Goal: Obtain resource: Obtain resource

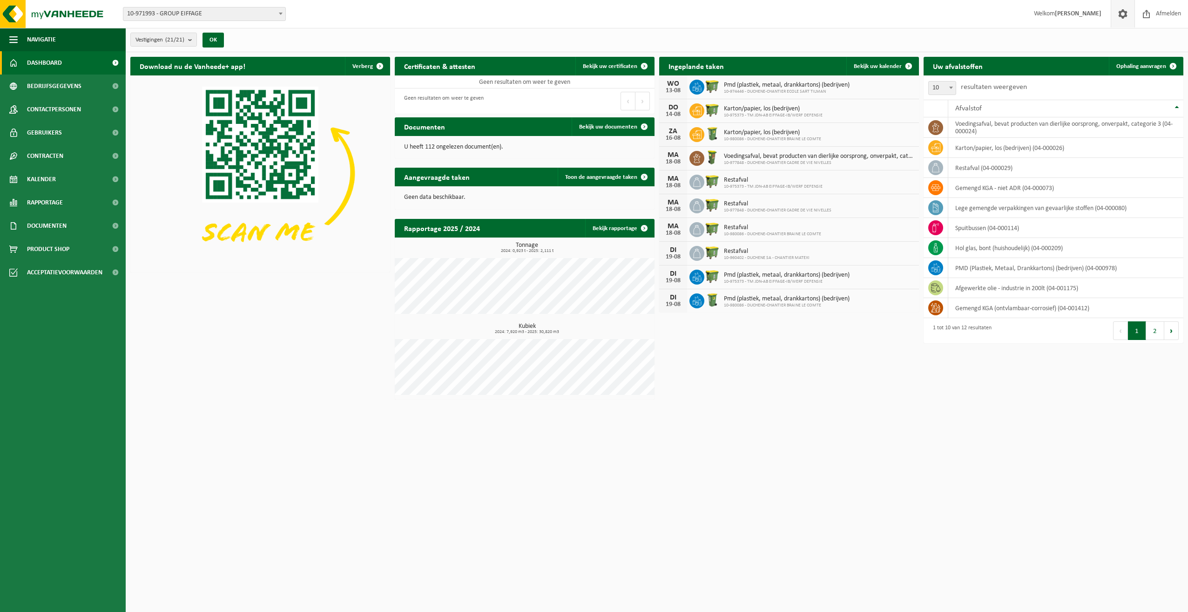
click at [1126, 19] on span at bounding box center [1123, 13] width 14 height 27
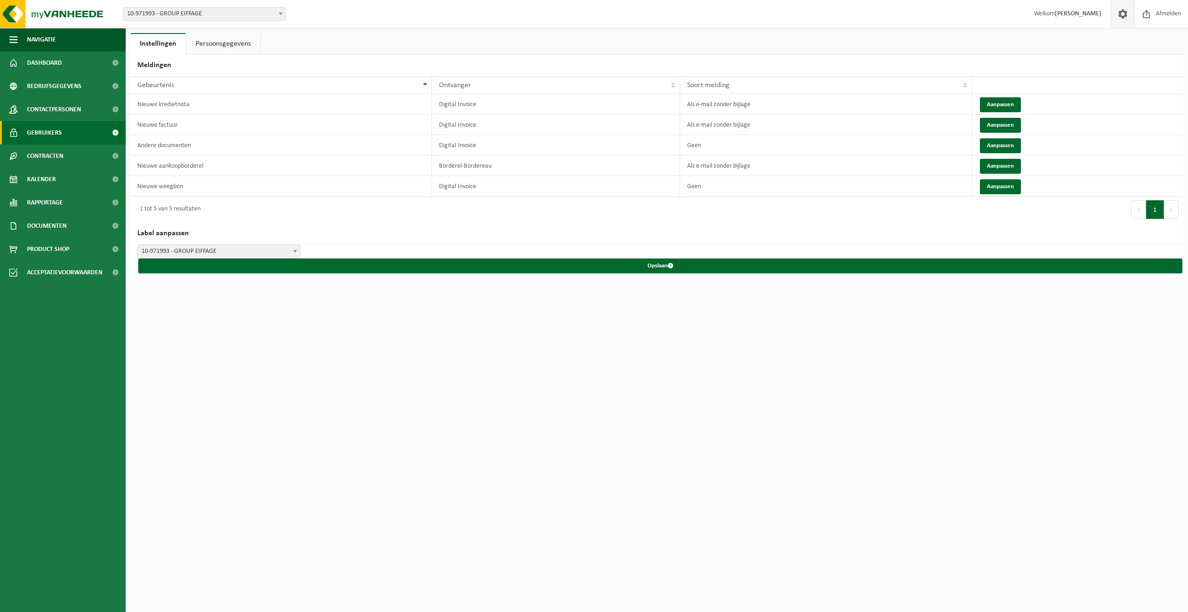
click at [48, 133] on span "Gebruikers" at bounding box center [44, 132] width 35 height 23
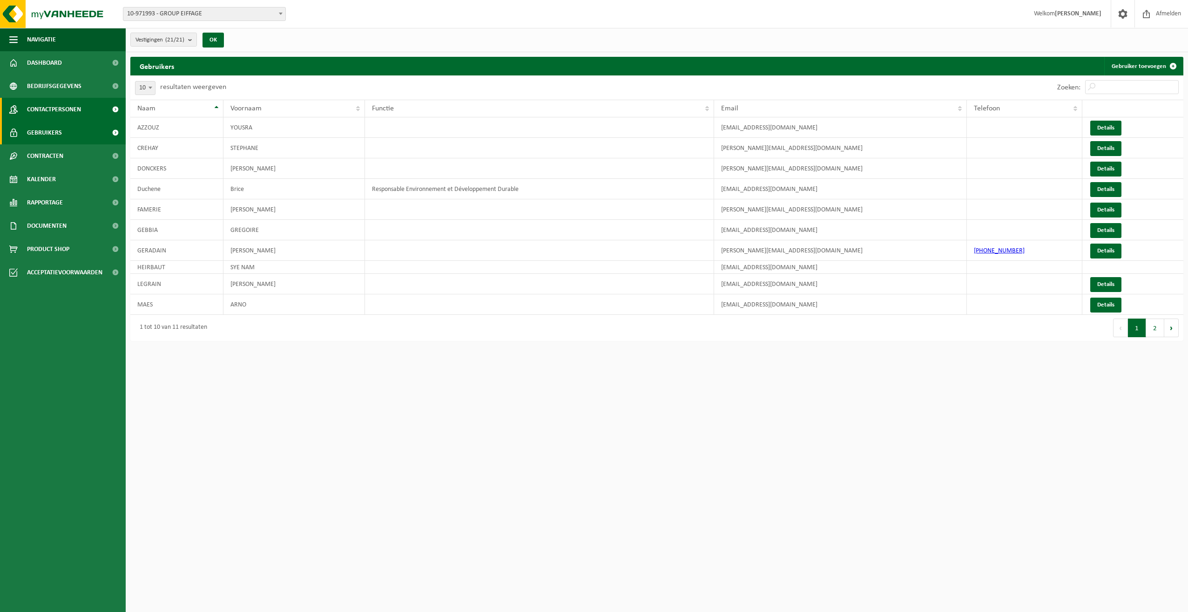
click at [60, 106] on span "Contactpersonen" at bounding box center [54, 109] width 54 height 23
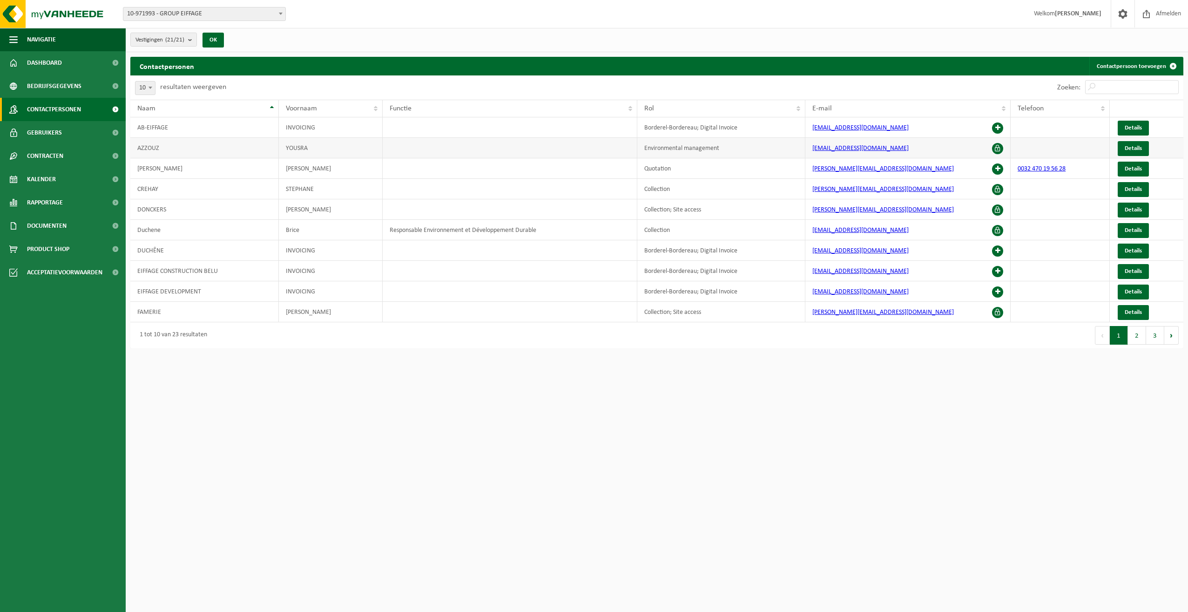
click at [1004, 148] on td "[EMAIL_ADDRESS][DOMAIN_NAME]" at bounding box center [908, 148] width 206 height 20
click at [994, 147] on span at bounding box center [997, 148] width 11 height 11
click at [62, 134] on link "Gebruikers" at bounding box center [63, 132] width 126 height 23
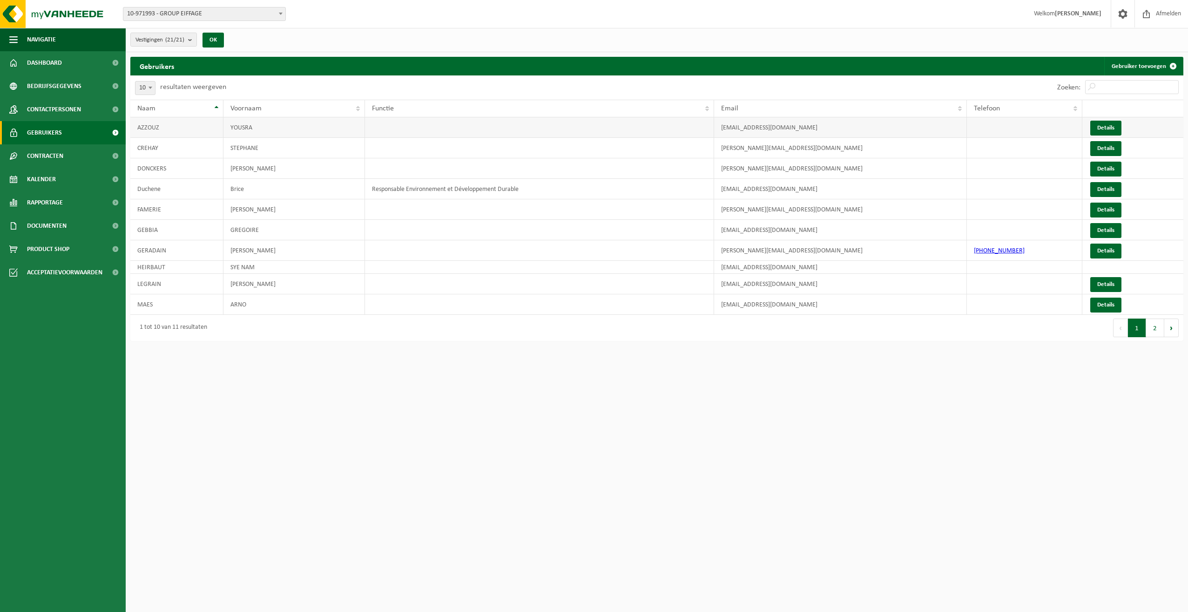
click at [291, 124] on td "YOUSRA" at bounding box center [293, 127] width 141 height 20
click at [1113, 129] on link "Details" at bounding box center [1105, 128] width 31 height 15
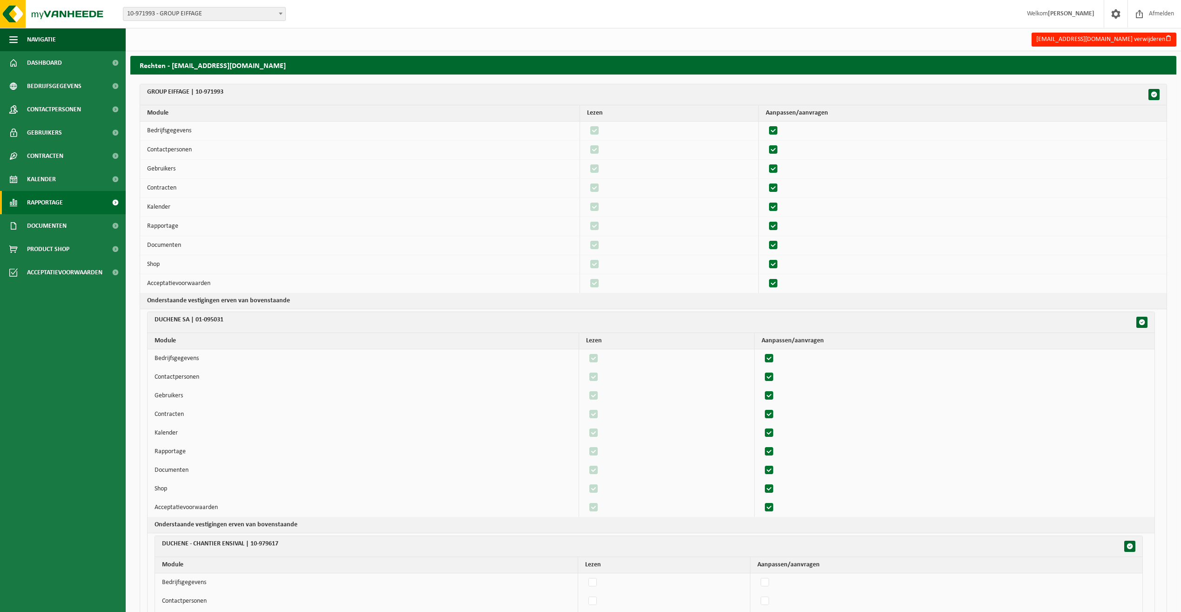
click at [51, 202] on span "Rapportage" at bounding box center [45, 202] width 36 height 23
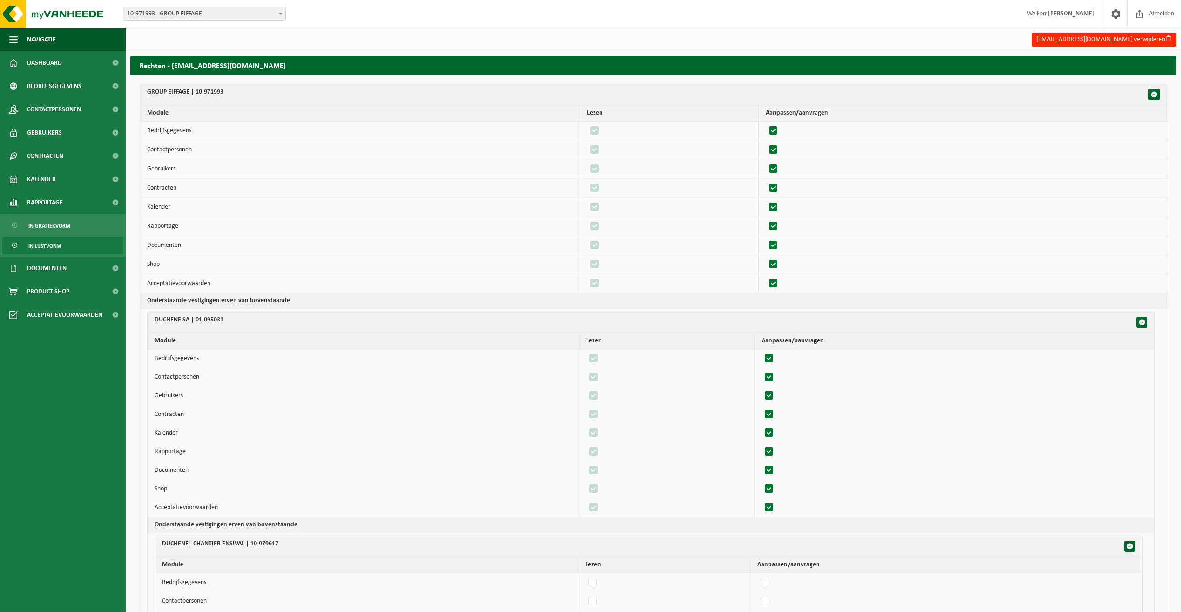
click at [59, 243] on span "In lijstvorm" at bounding box center [44, 246] width 33 height 18
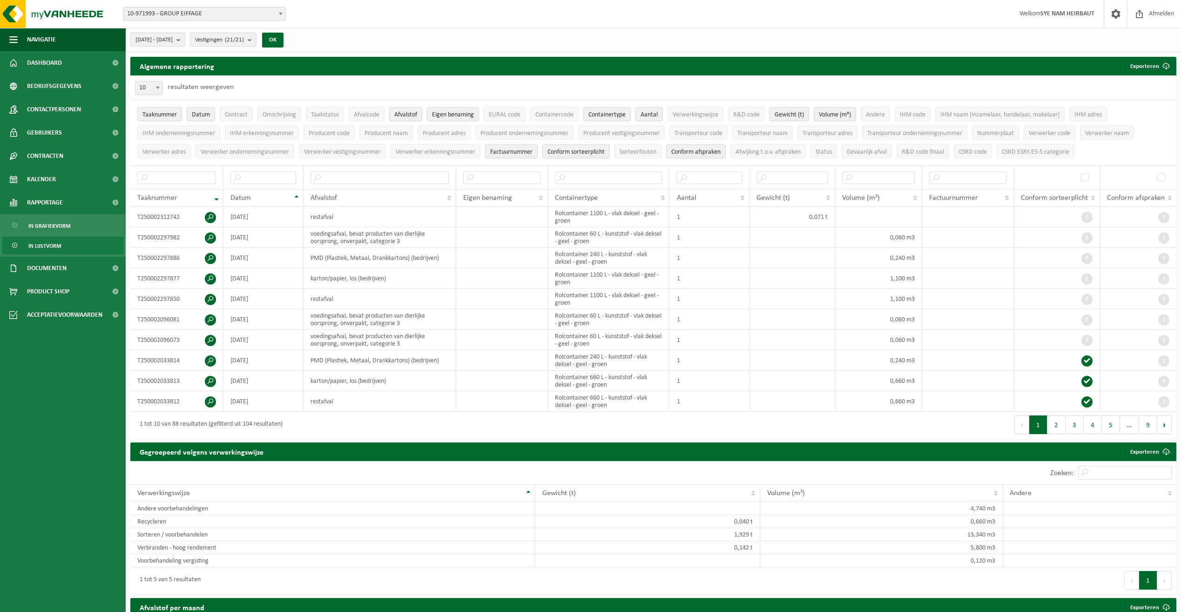
click at [61, 224] on span "In grafiekvorm" at bounding box center [49, 226] width 42 height 18
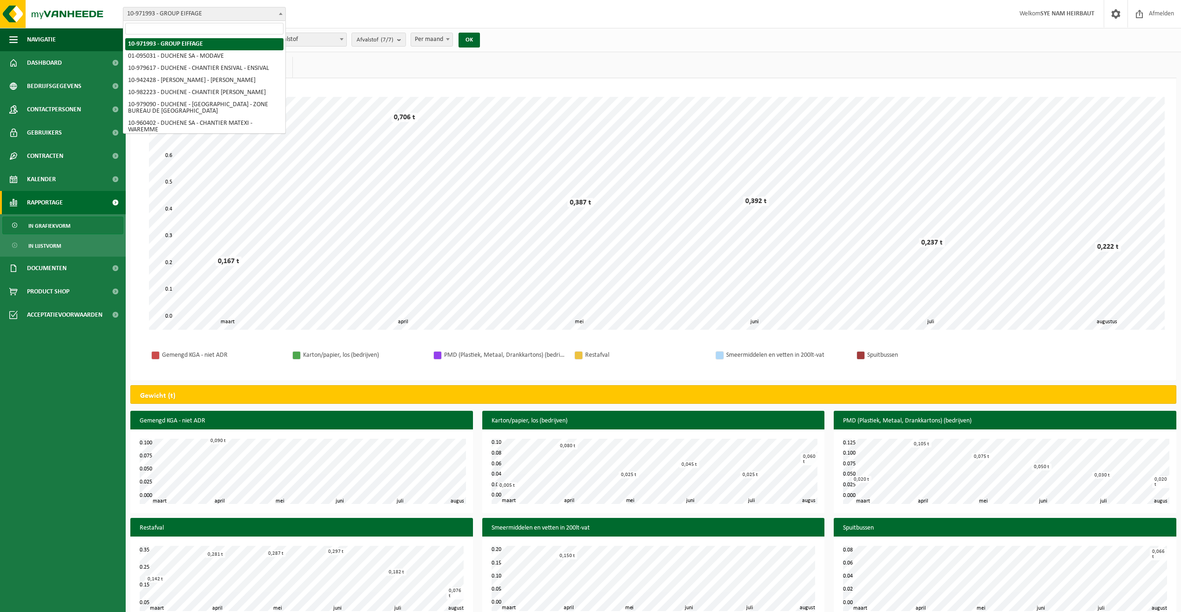
click at [280, 13] on b at bounding box center [281, 14] width 4 height 2
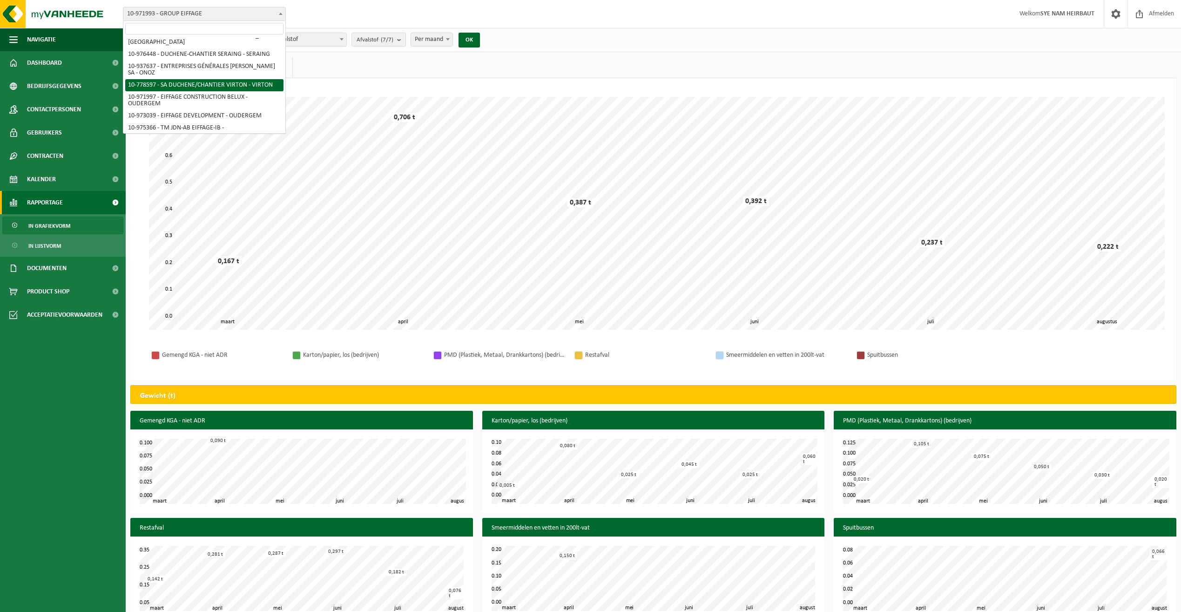
scroll to position [233, 0]
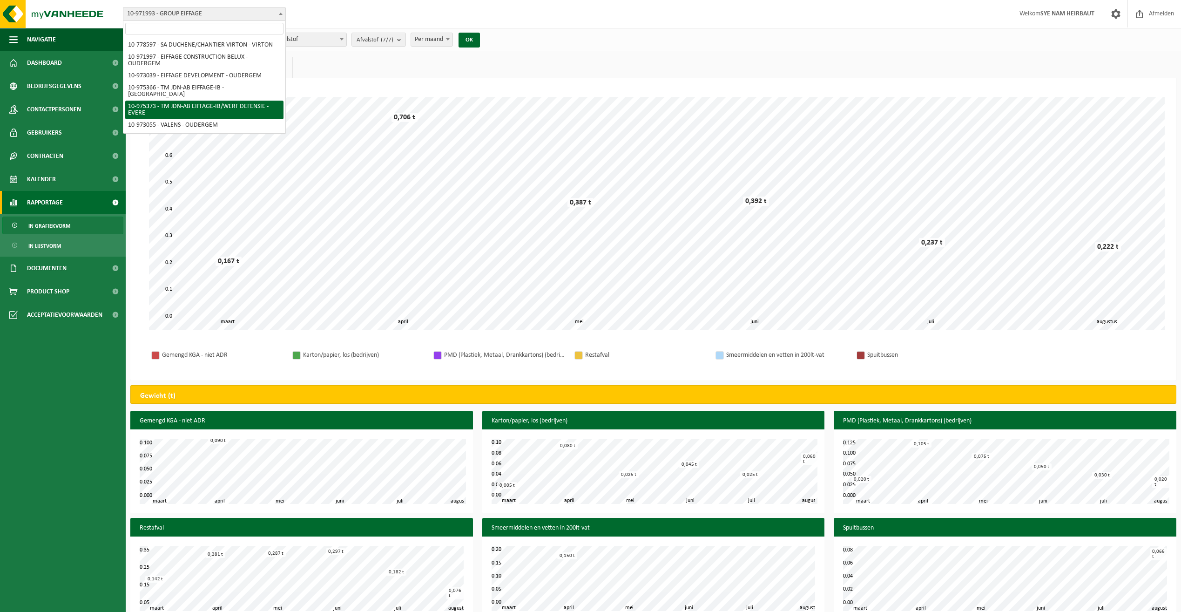
select select "158171"
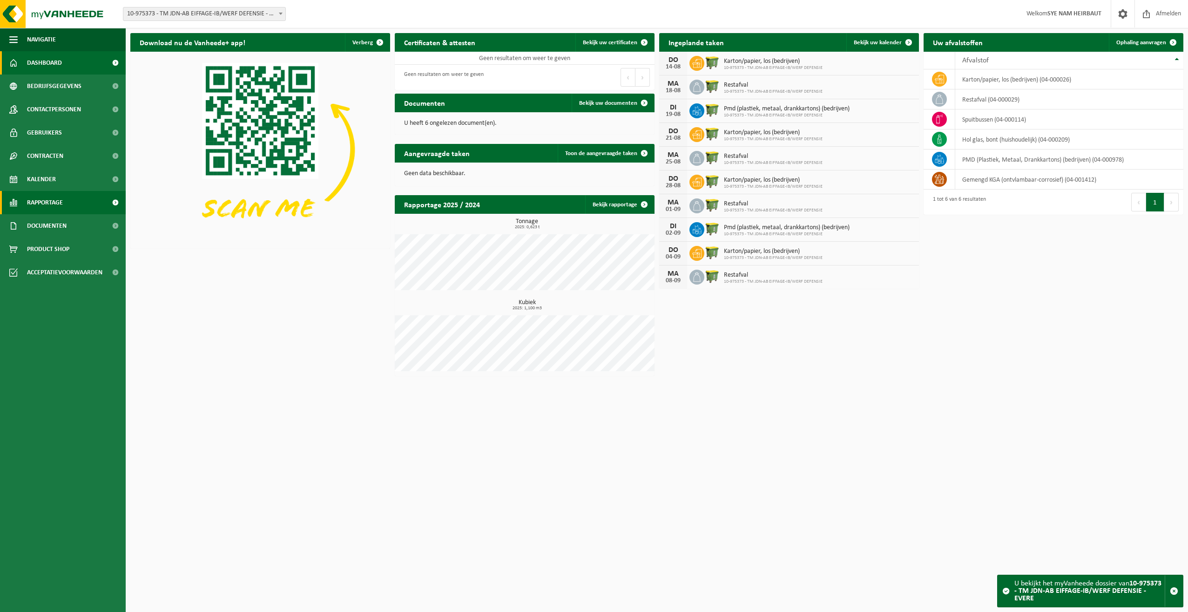
click at [62, 212] on span "Rapportage" at bounding box center [45, 202] width 36 height 23
click at [72, 248] on link "In lijstvorm" at bounding box center [62, 245] width 121 height 18
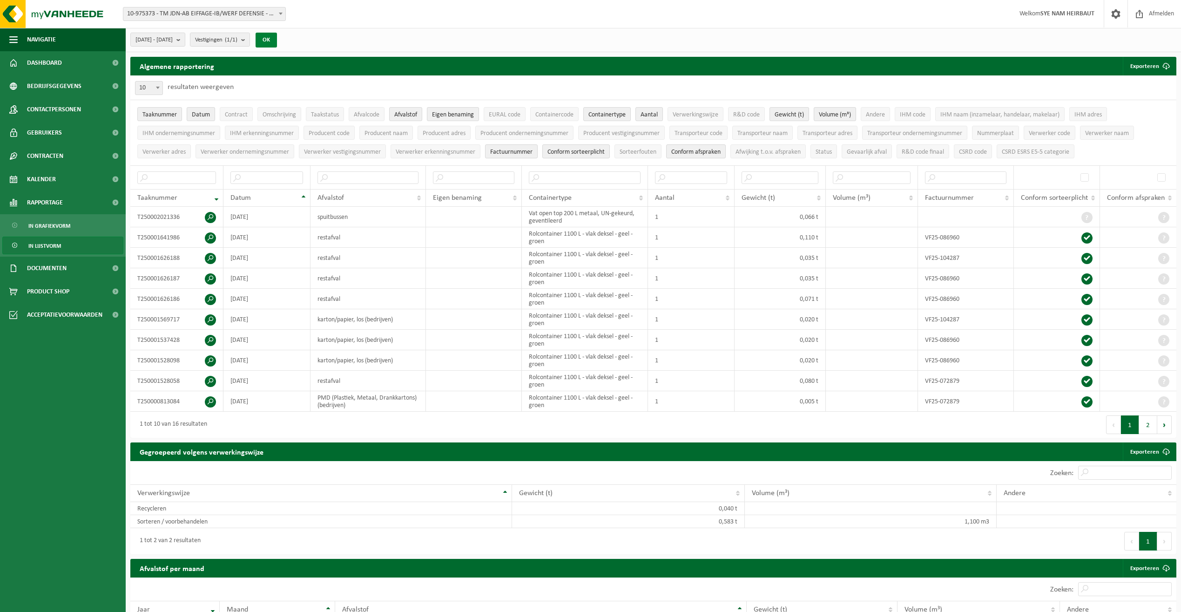
click at [277, 39] on button "OK" at bounding box center [266, 40] width 21 height 15
click at [282, 15] on span at bounding box center [280, 13] width 9 height 12
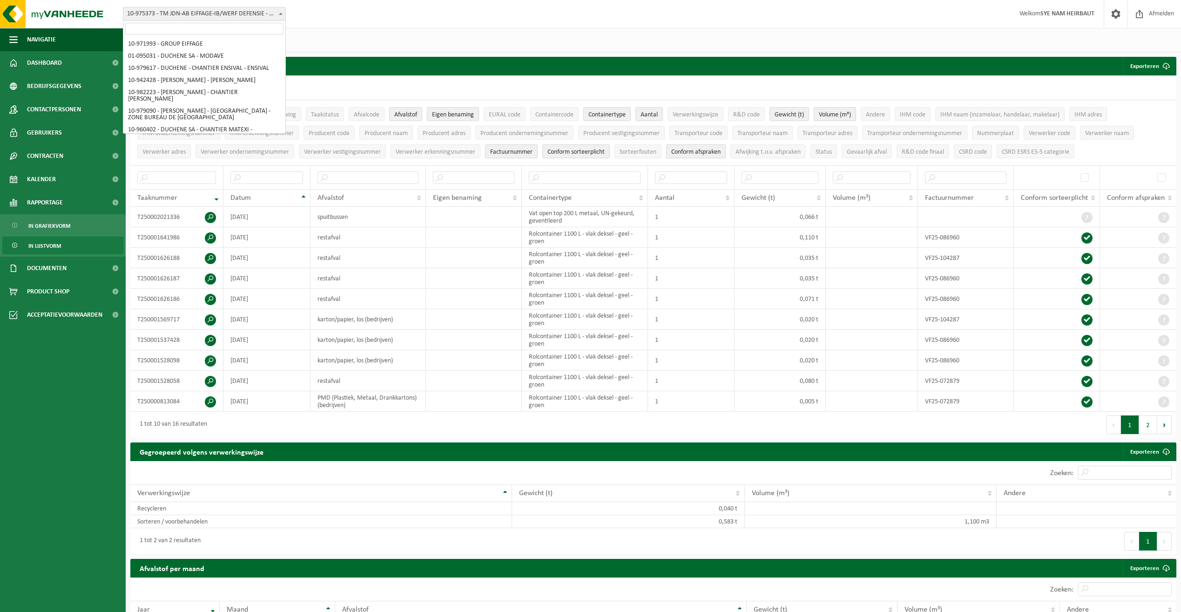
scroll to position [233, 0]
select select "158167"
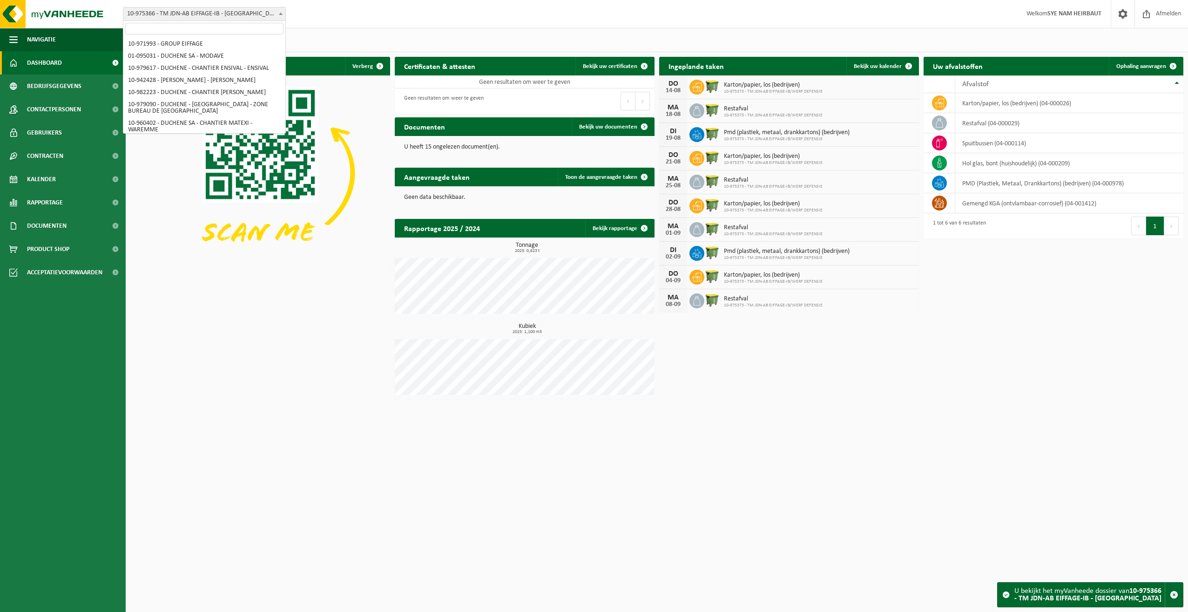
click at [242, 17] on span "10-975366 - TM JDN-AB EIFFAGE-IB - [GEOGRAPHIC_DATA]" at bounding box center [204, 13] width 162 height 13
select select "156133"
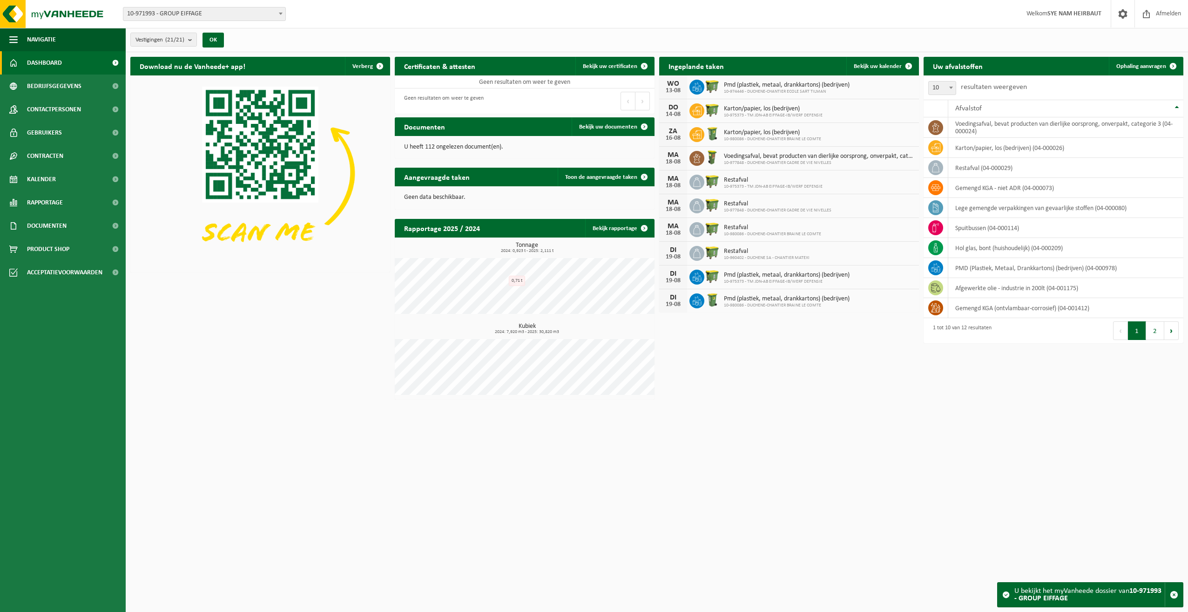
click at [232, 15] on span "10-971993 - GROUP EIFFAGE" at bounding box center [204, 13] width 162 height 13
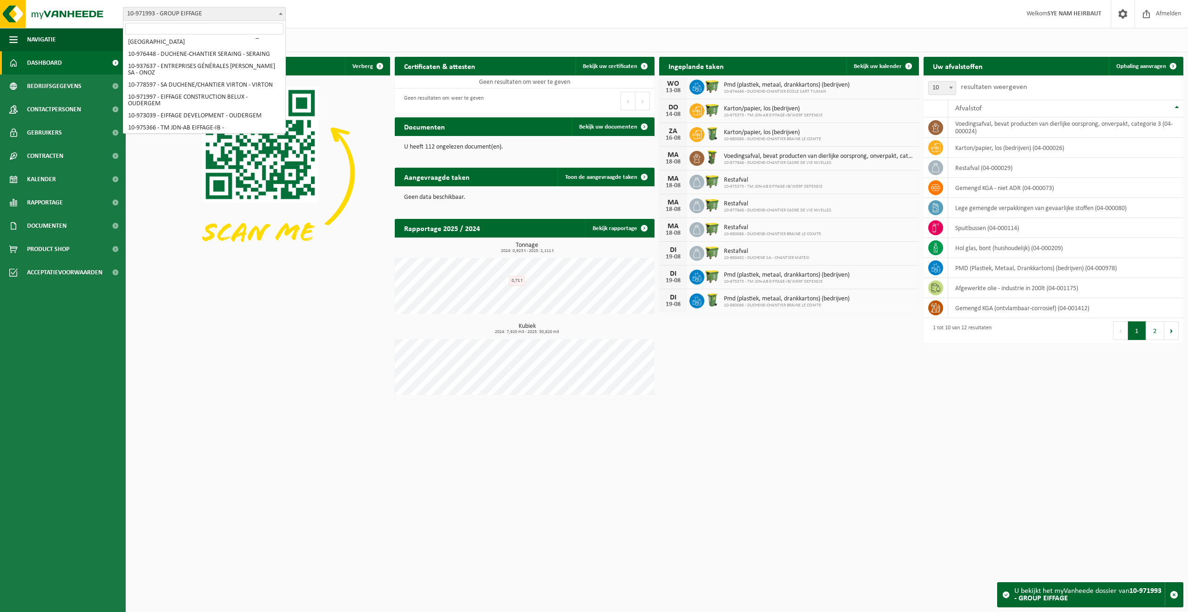
scroll to position [233, 0]
select select "158171"
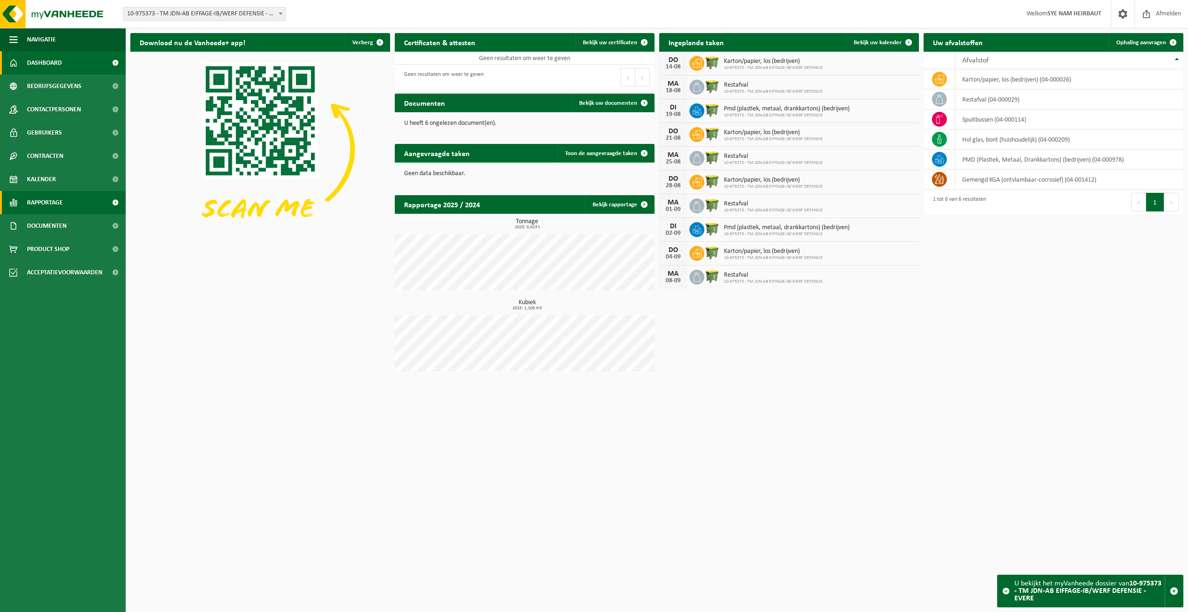
click at [57, 202] on span "Rapportage" at bounding box center [45, 202] width 36 height 23
click at [58, 229] on span "In grafiekvorm" at bounding box center [49, 226] width 42 height 18
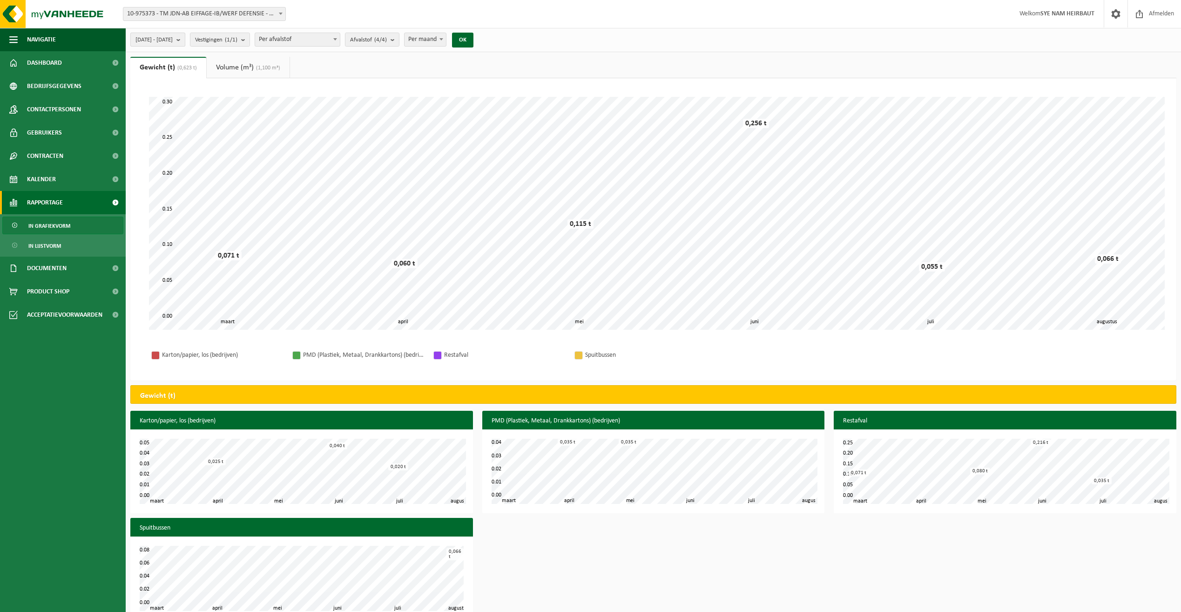
click at [185, 40] on b "submit" at bounding box center [180, 39] width 8 height 13
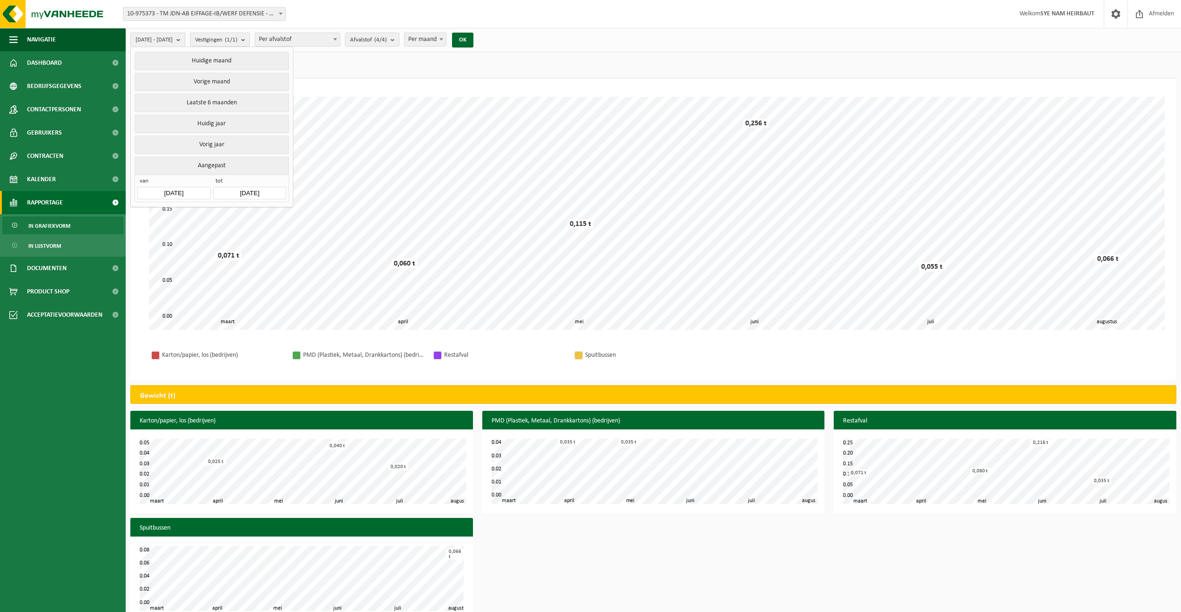
click at [185, 40] on b "submit" at bounding box center [180, 39] width 8 height 13
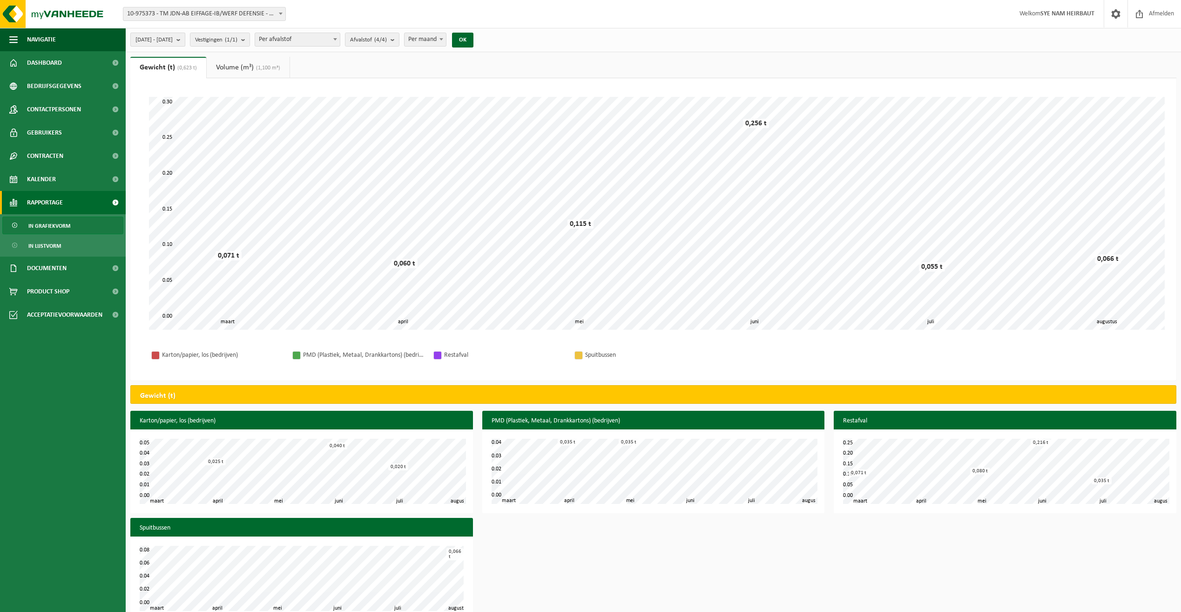
click at [185, 40] on b "submit" at bounding box center [180, 39] width 8 height 13
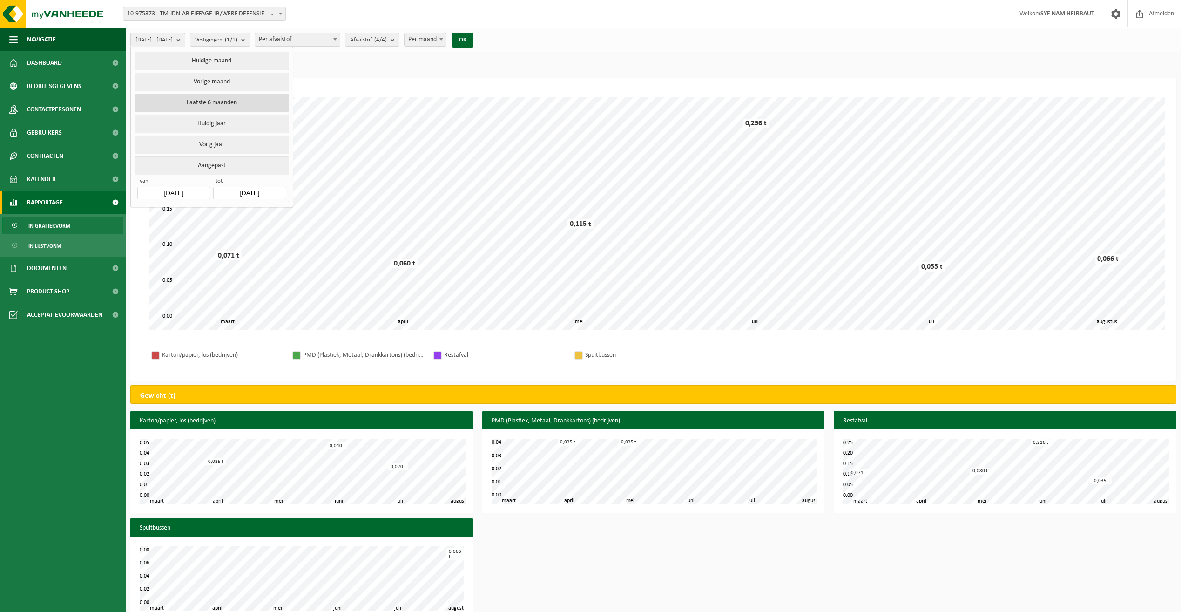
click at [235, 105] on button "Laatste 6 maanden" at bounding box center [211, 103] width 154 height 19
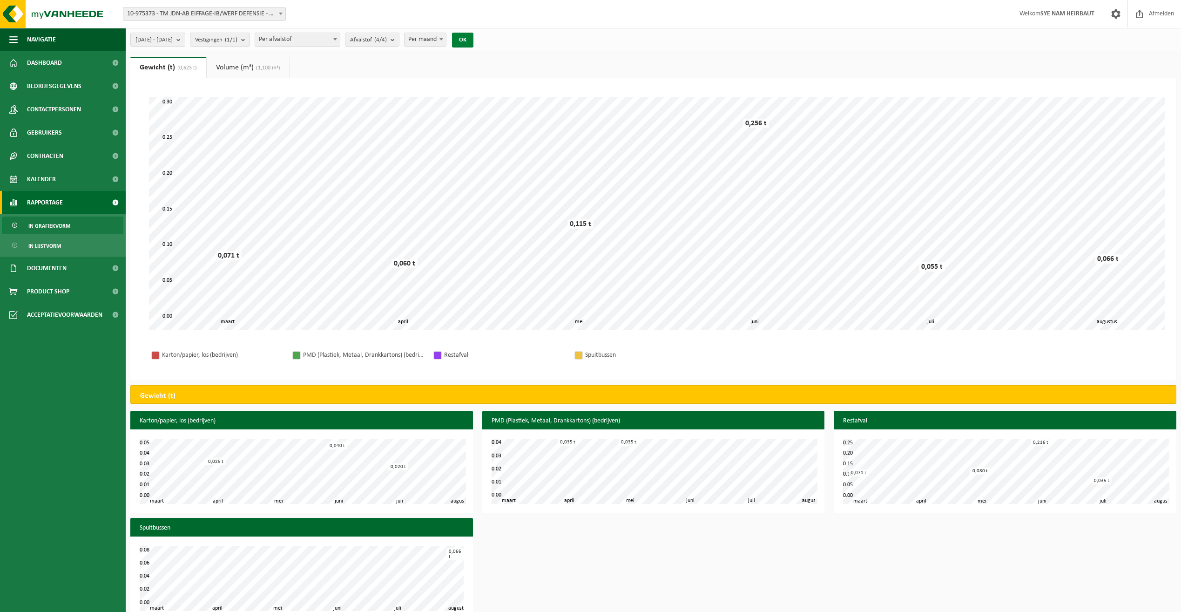
click at [473, 40] on button "OK" at bounding box center [462, 40] width 21 height 15
click at [116, 202] on span at bounding box center [115, 202] width 21 height 23
click at [77, 269] on link "Documenten" at bounding box center [63, 267] width 126 height 23
click at [67, 311] on link "Documenten" at bounding box center [62, 311] width 121 height 18
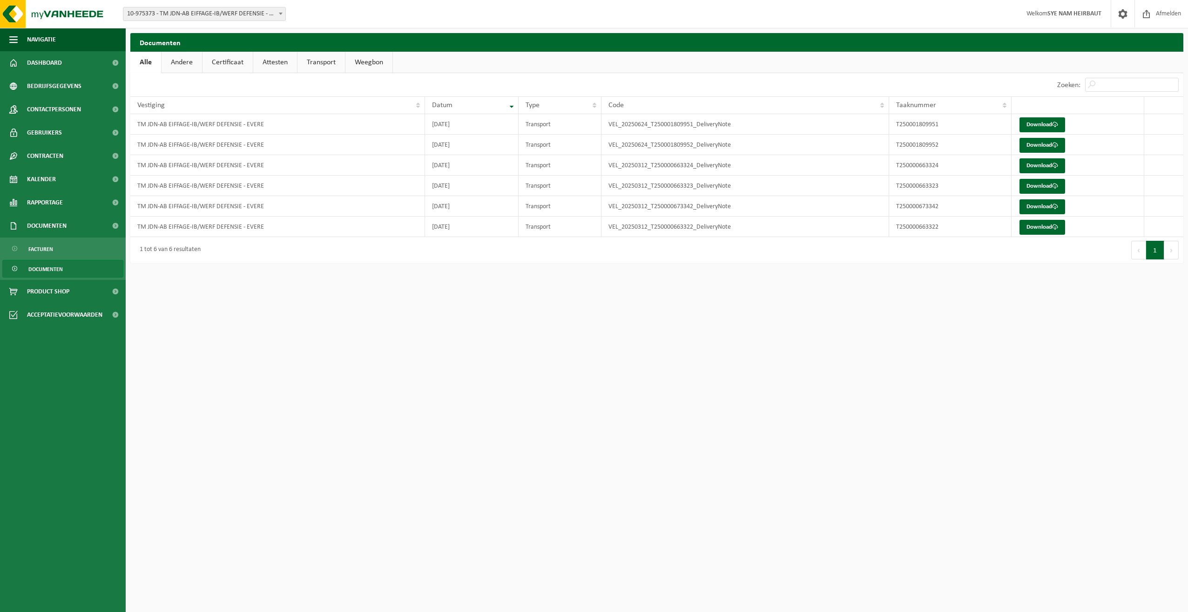
click at [377, 61] on link "Weegbon" at bounding box center [368, 62] width 47 height 21
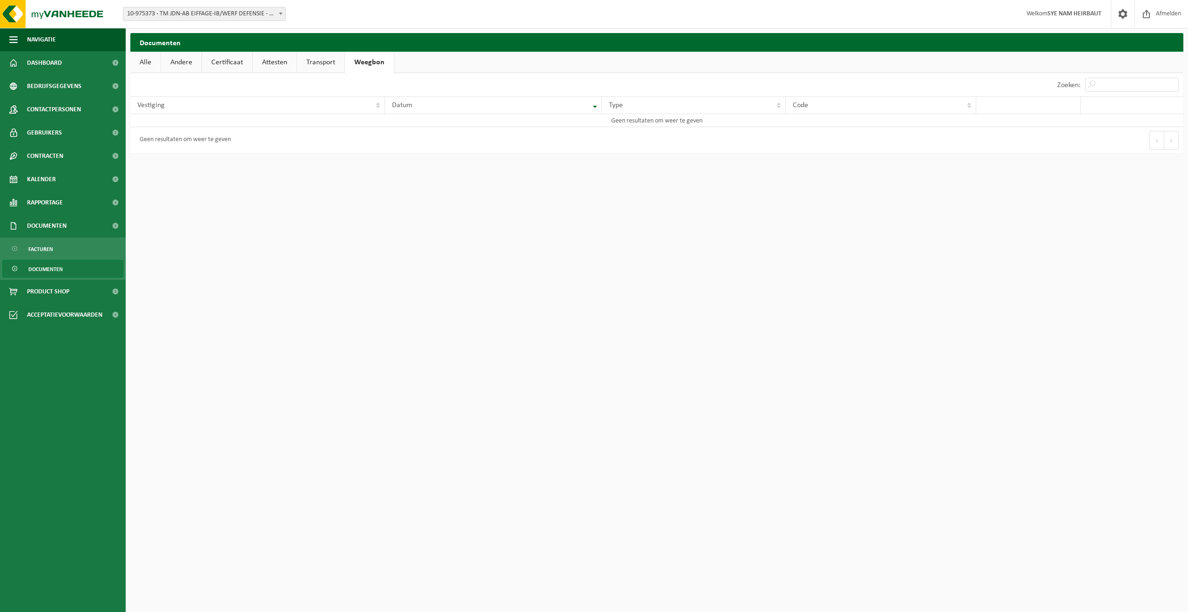
click at [146, 66] on link "Alle" at bounding box center [145, 62] width 30 height 21
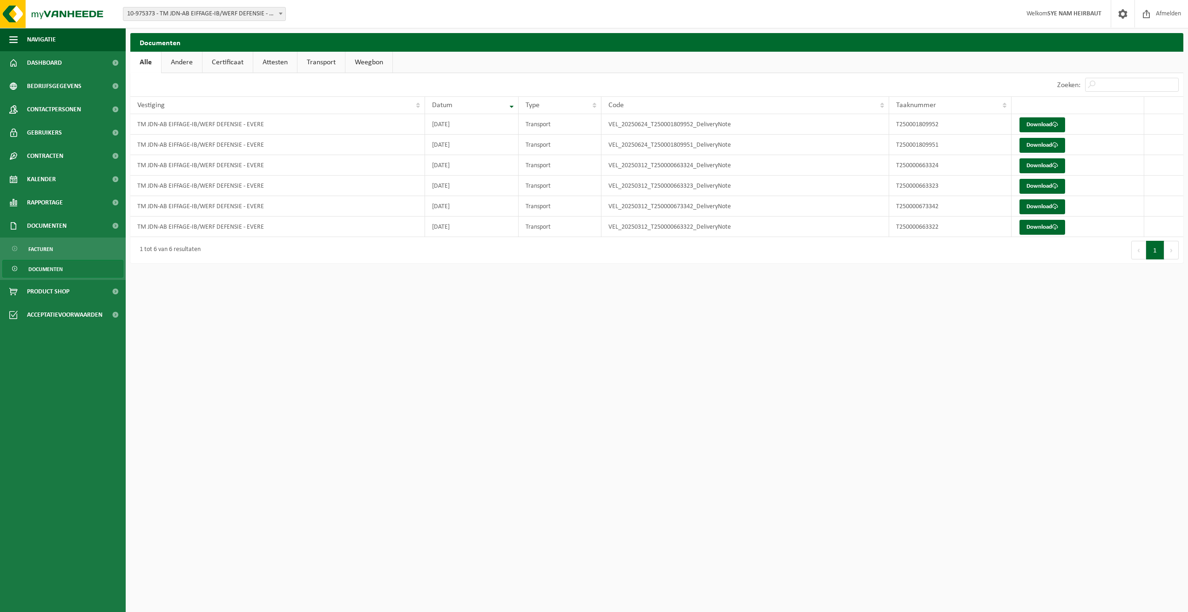
click at [188, 64] on link "Andere" at bounding box center [181, 62] width 40 height 21
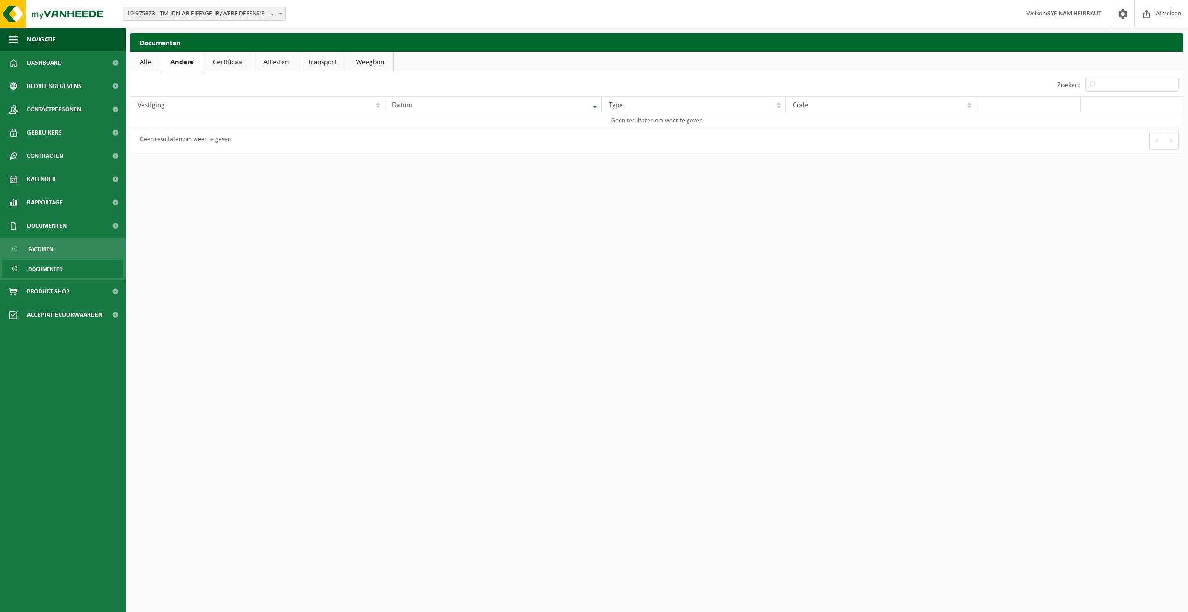
click at [223, 63] on link "Certificaat" at bounding box center [228, 62] width 50 height 21
click at [279, 63] on link "Attesten" at bounding box center [275, 62] width 44 height 21
click at [328, 64] on link "Transport" at bounding box center [322, 62] width 47 height 21
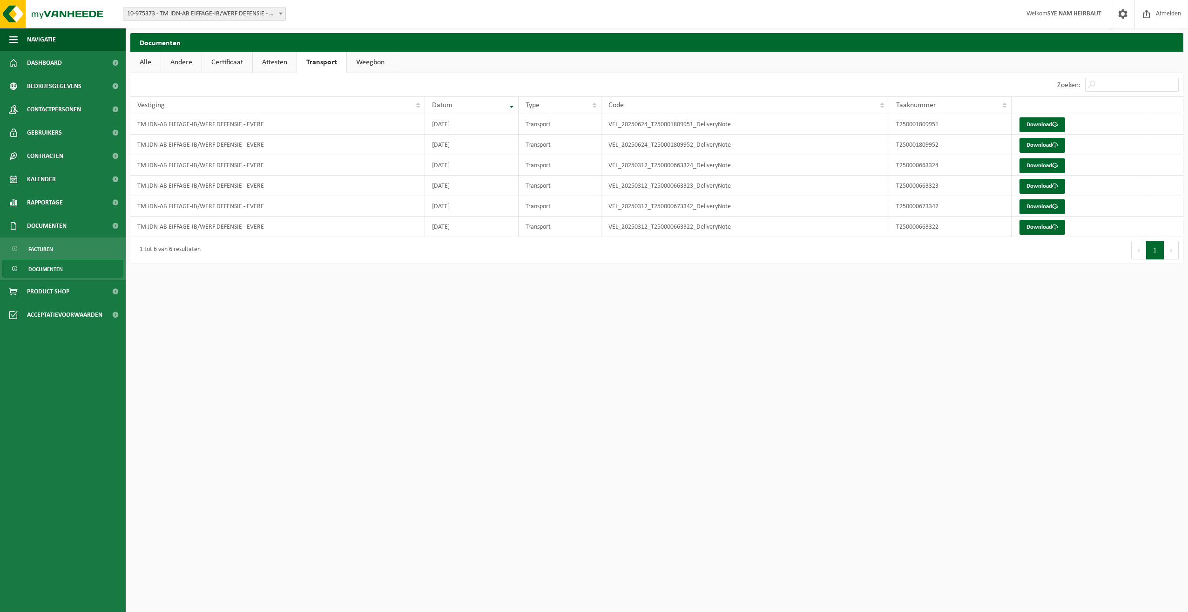
click at [148, 63] on link "Alle" at bounding box center [145, 62] width 30 height 21
click at [63, 202] on span "Rapportage" at bounding box center [45, 202] width 36 height 23
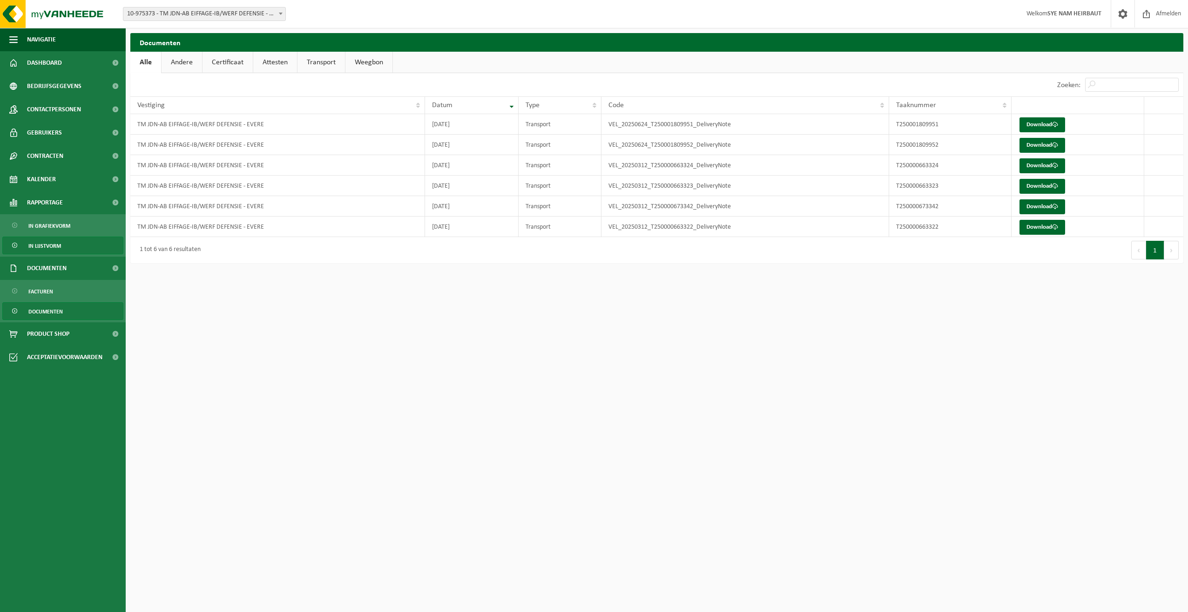
click at [66, 244] on link "In lijstvorm" at bounding box center [62, 245] width 121 height 18
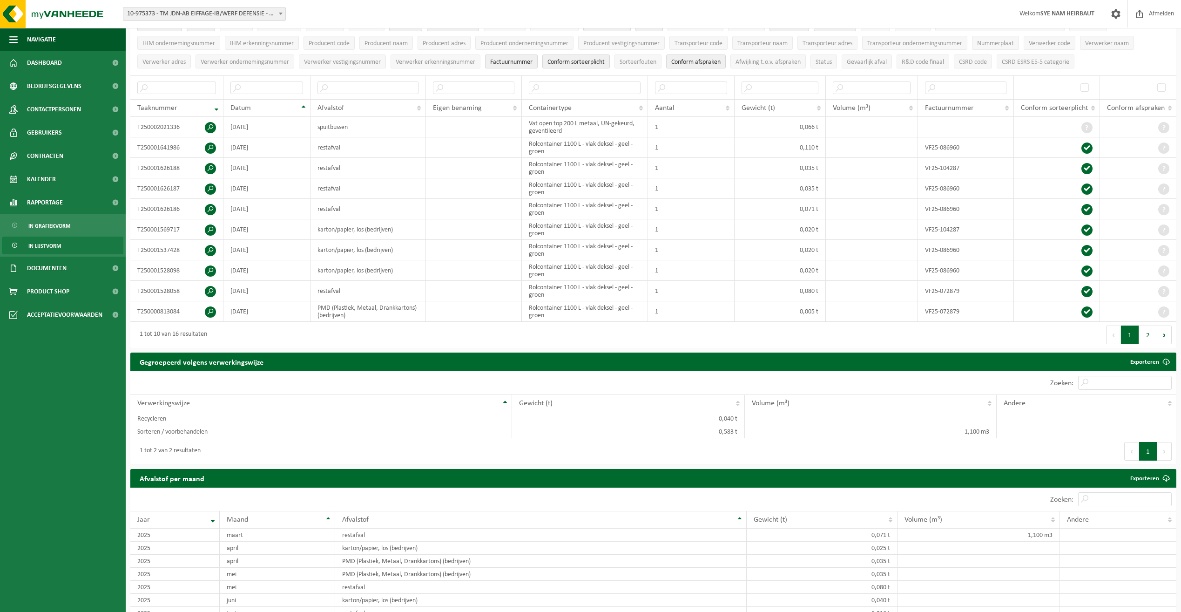
scroll to position [93, 0]
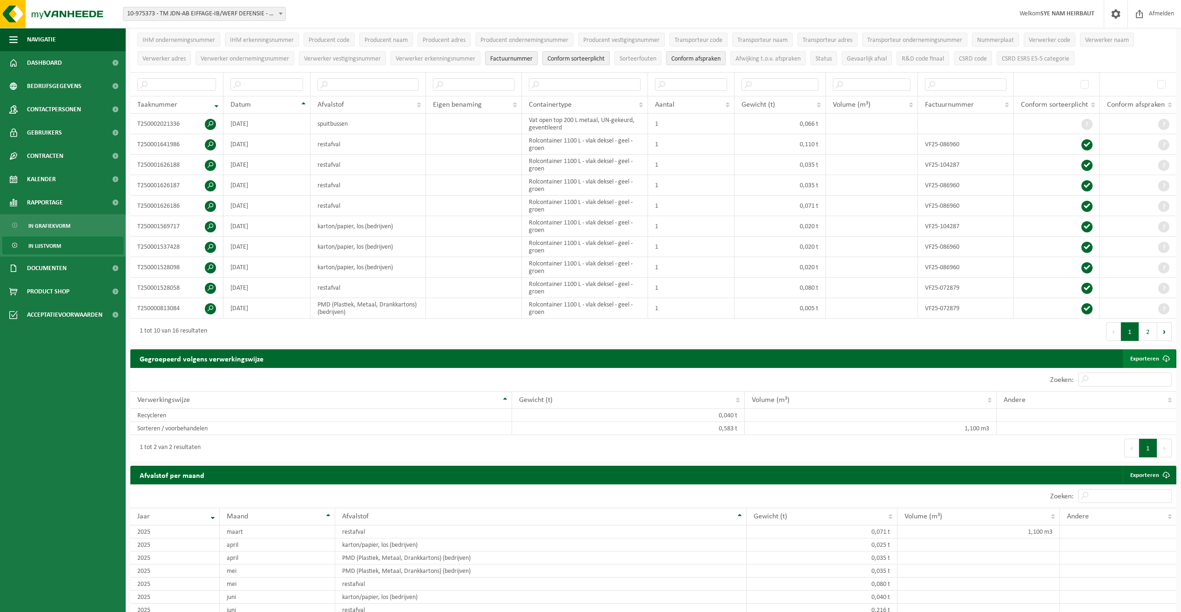
click at [1156, 356] on link "Exporteren" at bounding box center [1149, 358] width 53 height 19
click at [1154, 45] on ul "Taaknummer Datum Contract Omschrijving Taakstatus Afvalcode Afvalstof Eigen ben…" at bounding box center [653, 39] width 1046 height 65
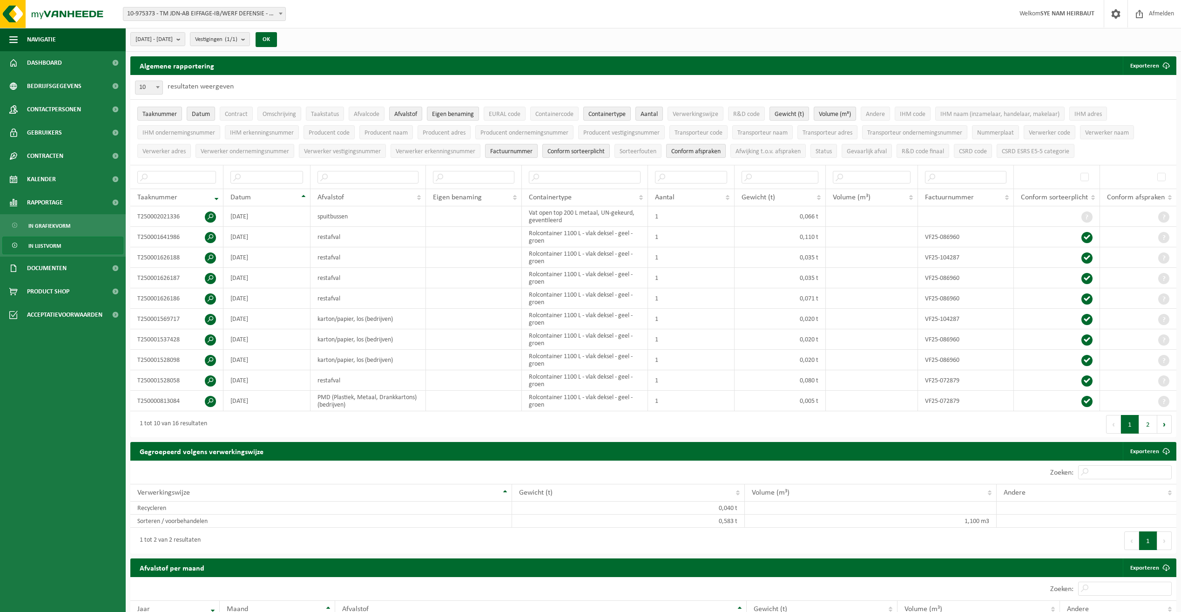
scroll to position [0, 0]
click at [1156, 66] on button "Exporteren" at bounding box center [1149, 66] width 53 height 19
click at [937, 146] on button "R&D code finaal" at bounding box center [922, 151] width 53 height 14
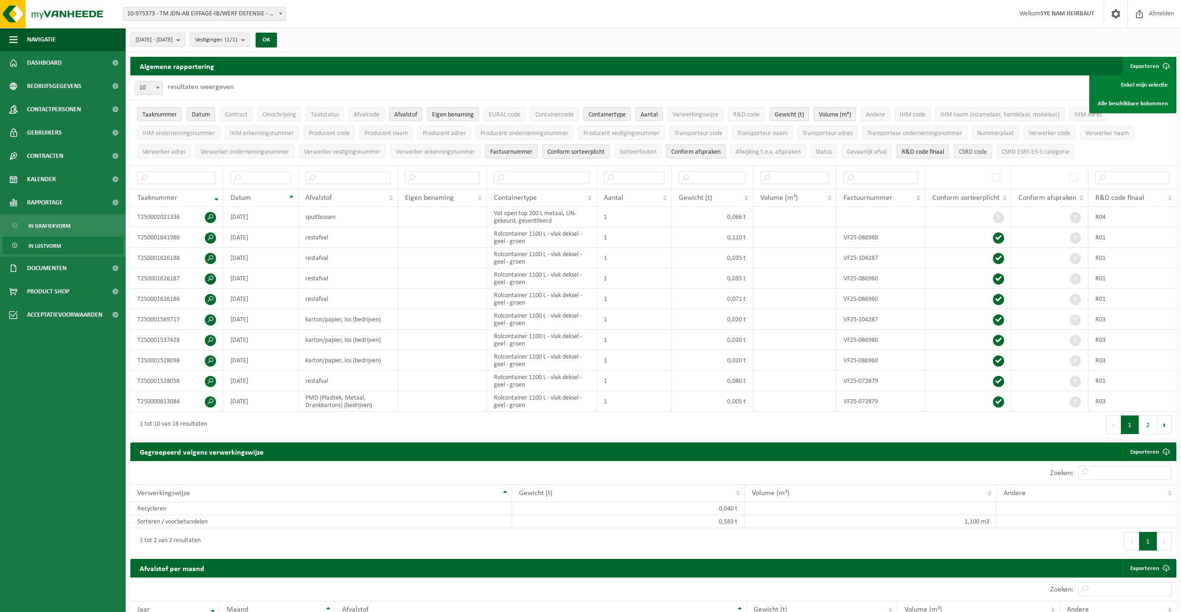
click at [986, 149] on span "CSRD code" at bounding box center [973, 151] width 28 height 7
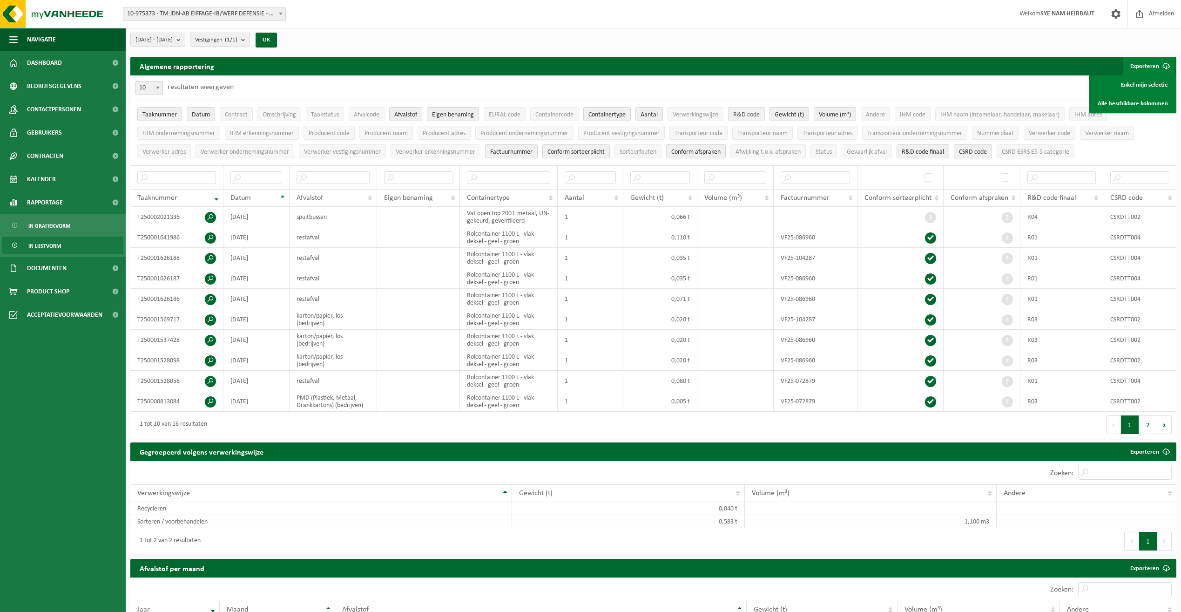
click at [743, 114] on span "R&D code" at bounding box center [746, 114] width 27 height 7
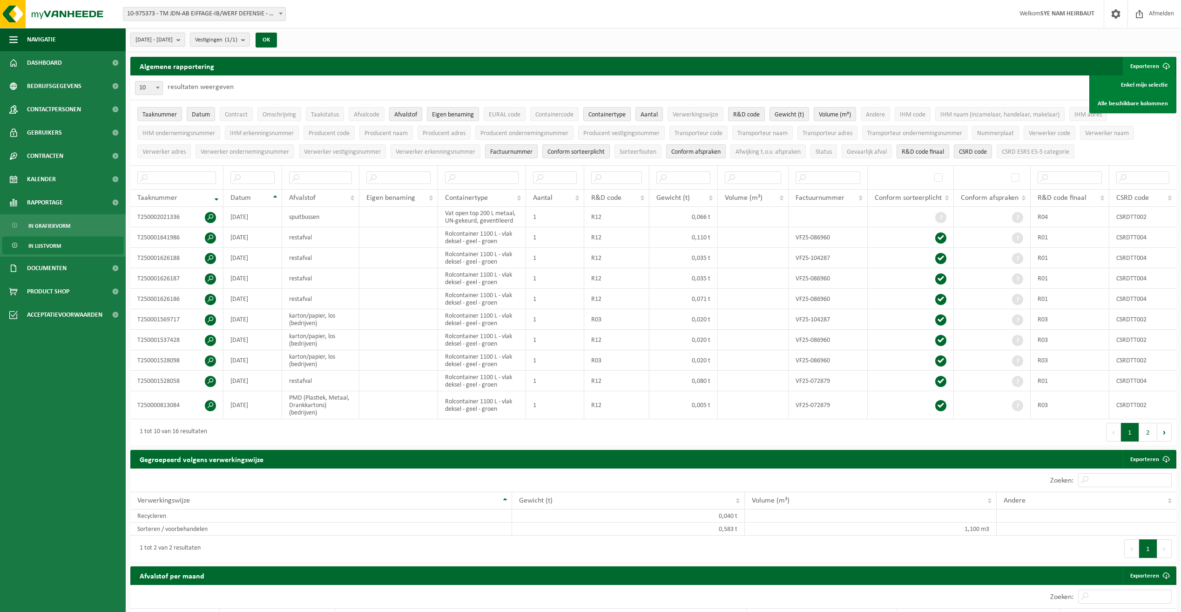
click at [1146, 64] on button "Exporteren" at bounding box center [1149, 66] width 53 height 19
click at [1155, 67] on button "Exporteren" at bounding box center [1149, 66] width 53 height 19
click at [1147, 101] on link "Alle beschikbare kolommen" at bounding box center [1132, 103] width 84 height 19
click at [175, 14] on span "10-975373 - TM JDN-AB EIFFAGE-IB/WERF DEFENSIE - EVERE" at bounding box center [204, 13] width 162 height 13
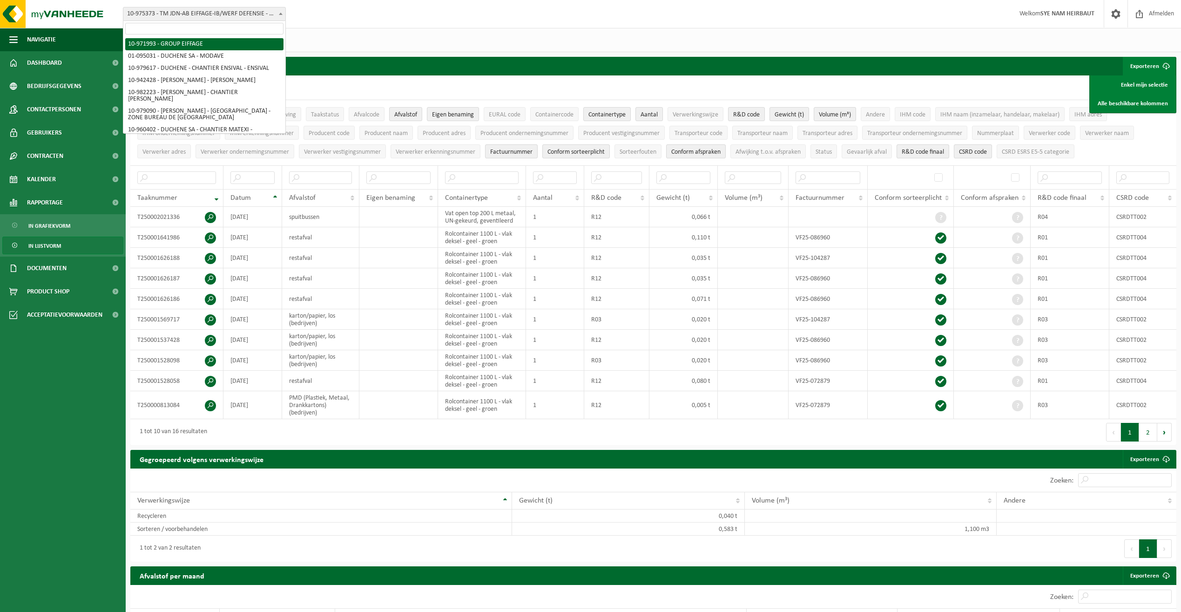
select select "156133"
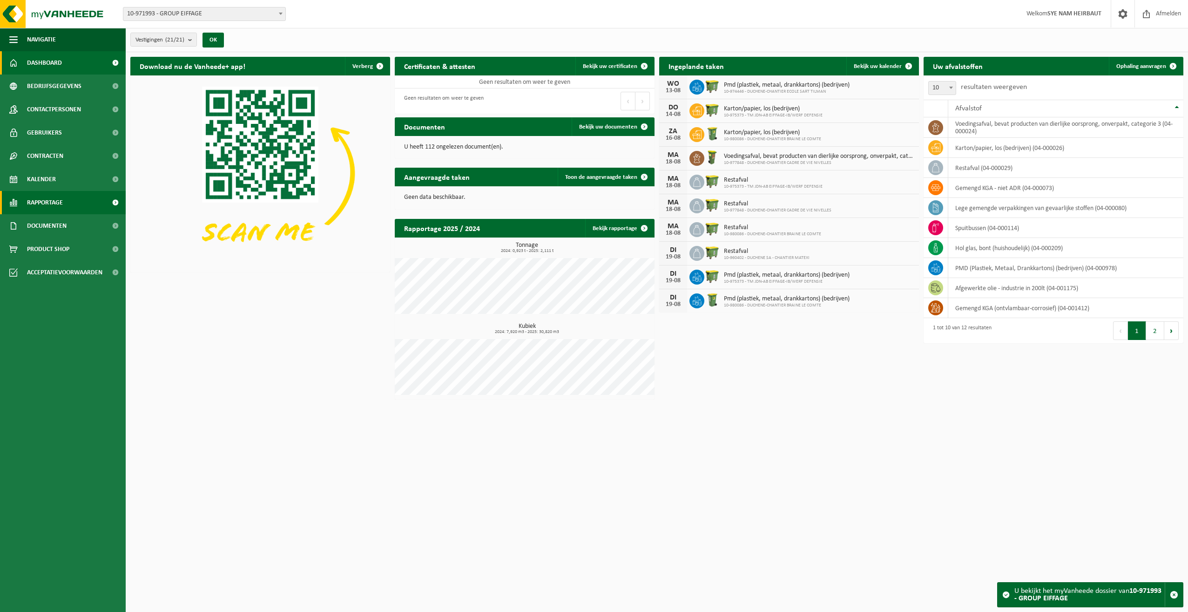
click at [58, 206] on span "Rapportage" at bounding box center [45, 202] width 36 height 23
click at [57, 244] on span "In lijstvorm" at bounding box center [44, 246] width 33 height 18
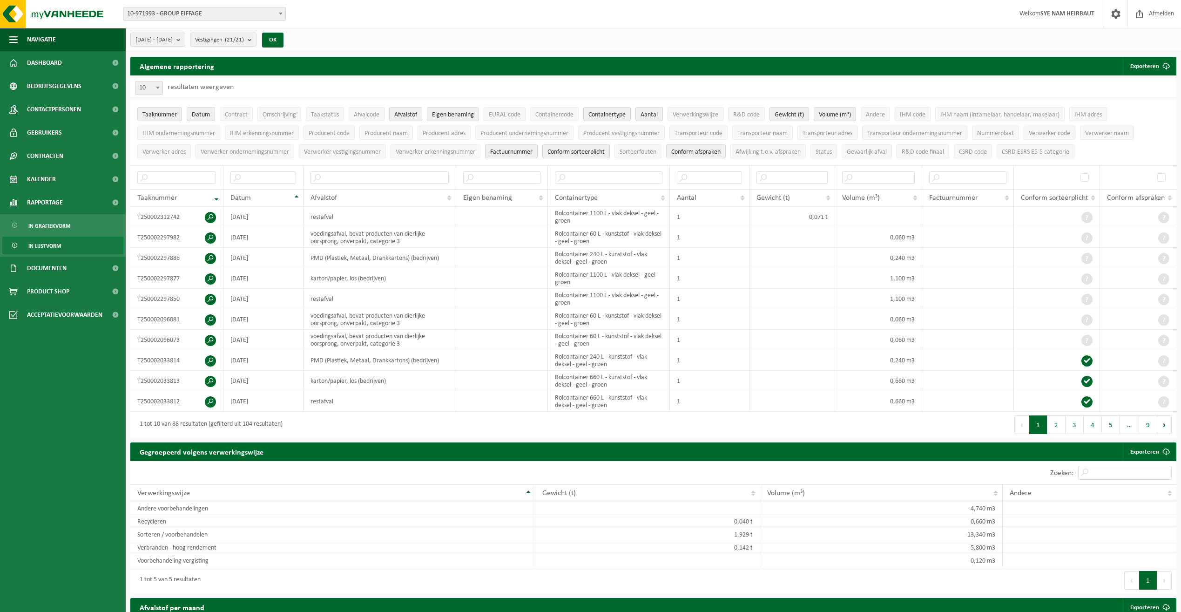
click at [202, 19] on span "10-971993 - GROUP EIFFAGE" at bounding box center [204, 13] width 162 height 13
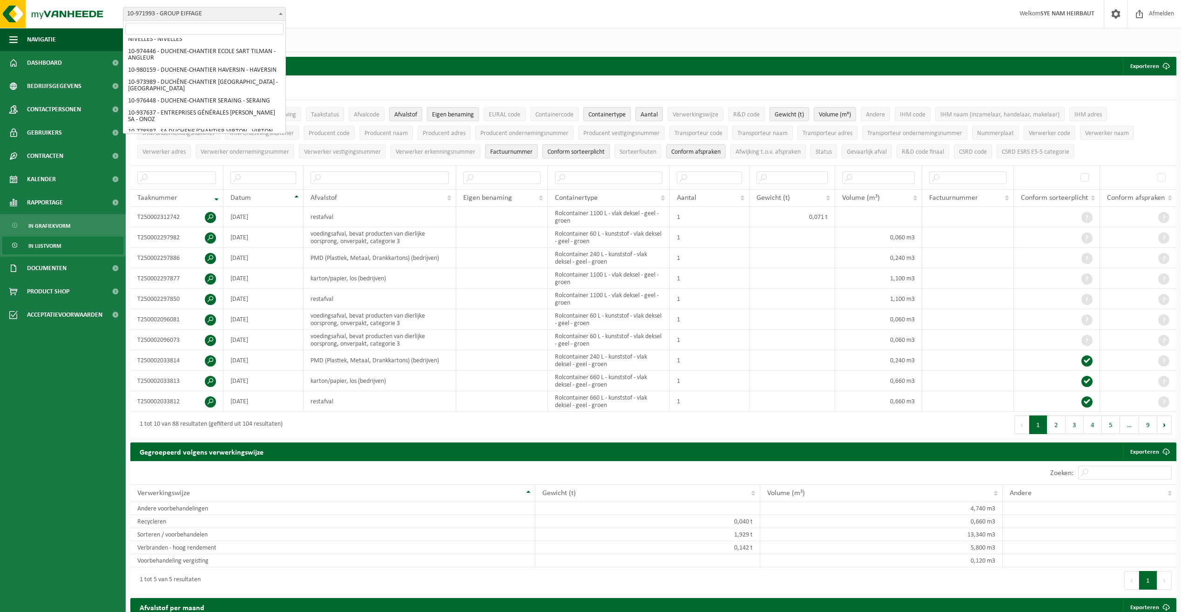
scroll to position [233, 0]
select select "158171"
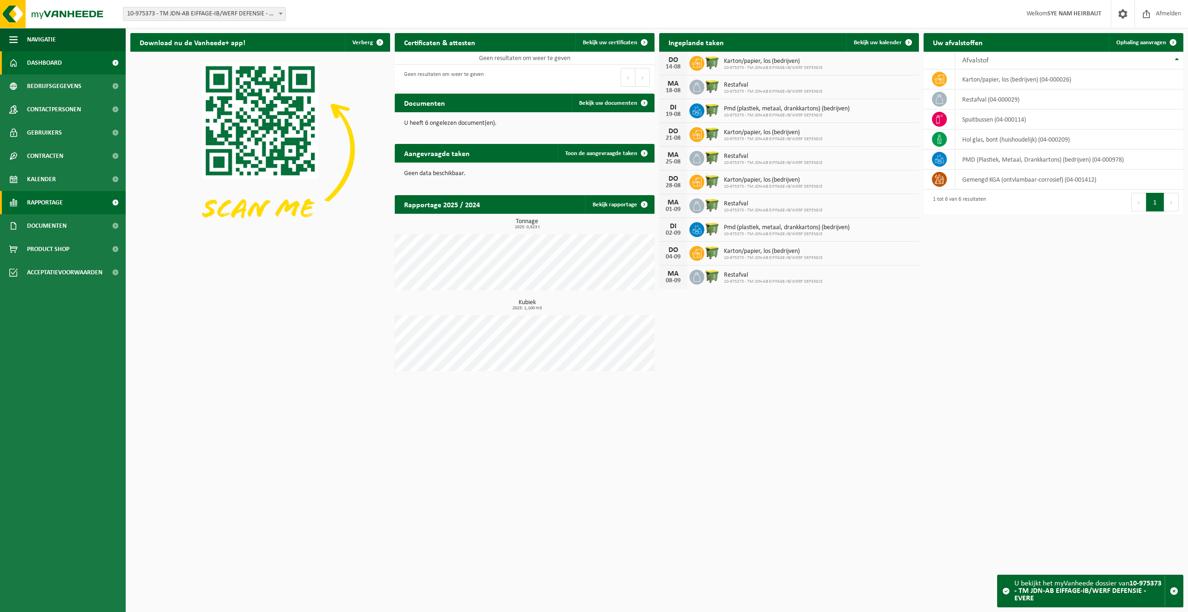
click at [42, 202] on span "Rapportage" at bounding box center [45, 202] width 36 height 23
click at [51, 223] on span "In grafiekvorm" at bounding box center [49, 226] width 42 height 18
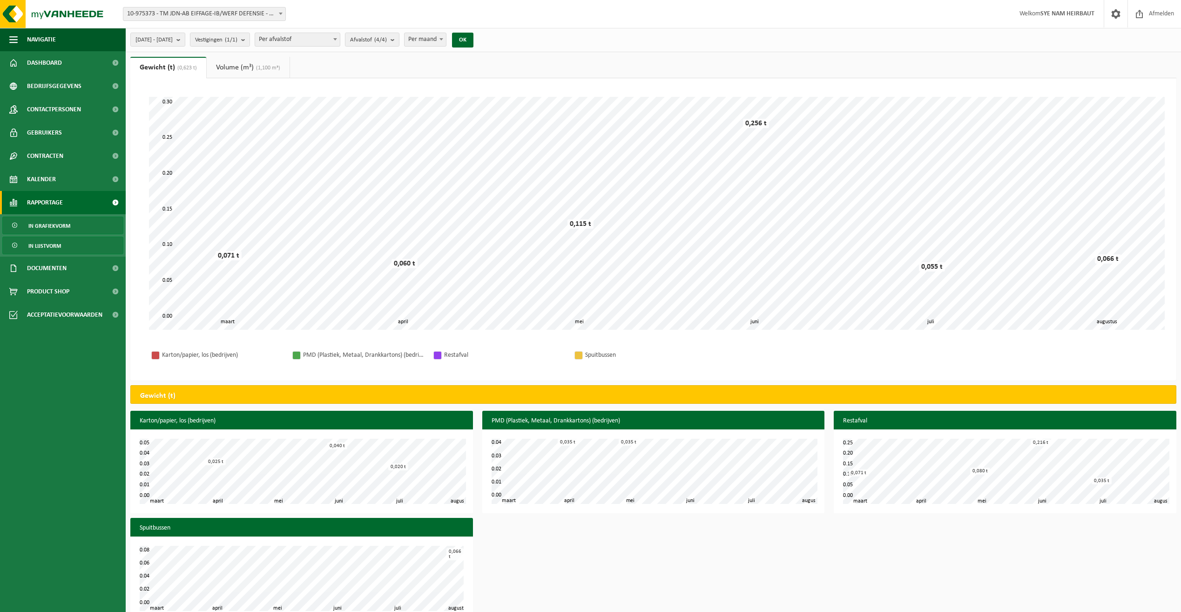
click at [50, 246] on span "In lijstvorm" at bounding box center [44, 246] width 33 height 18
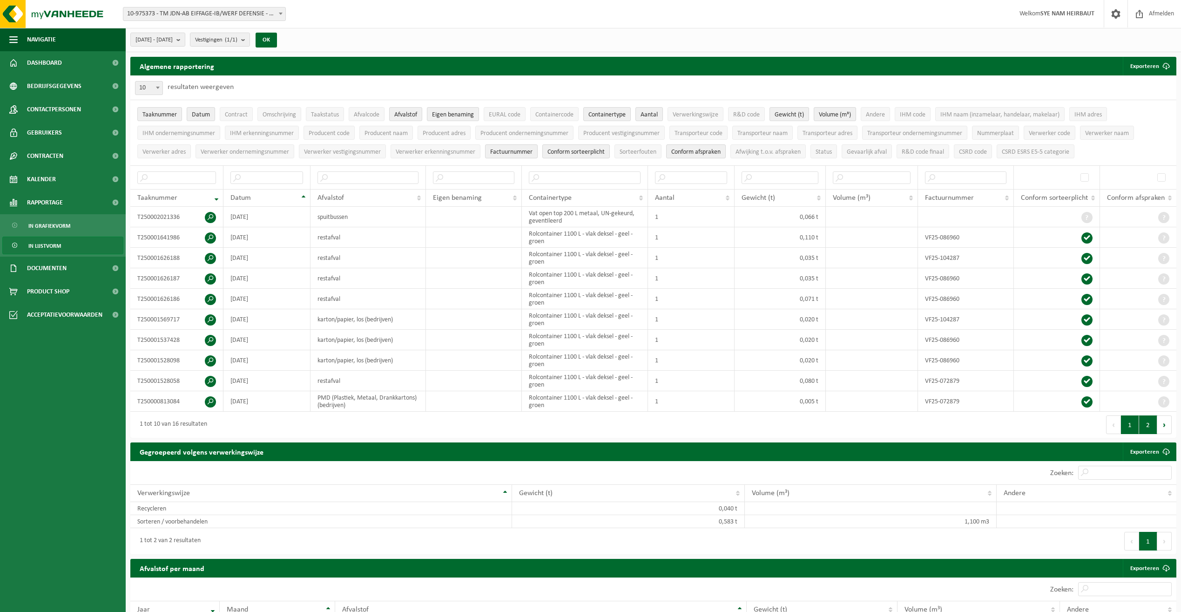
click at [1153, 429] on button "2" at bounding box center [1148, 424] width 18 height 19
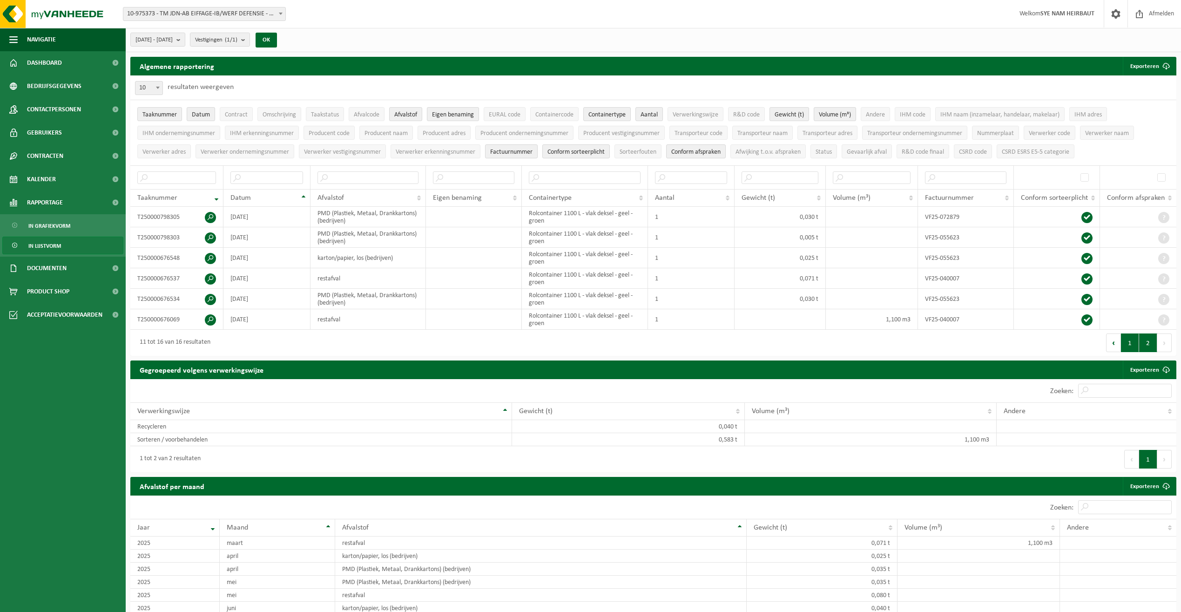
click at [1131, 342] on button "1" at bounding box center [1130, 342] width 18 height 19
